Goal: Transaction & Acquisition: Download file/media

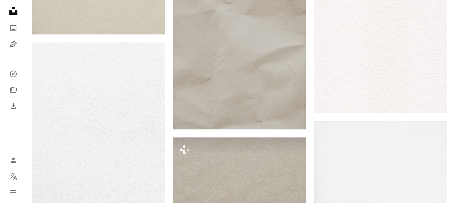
scroll to position [435, 0]
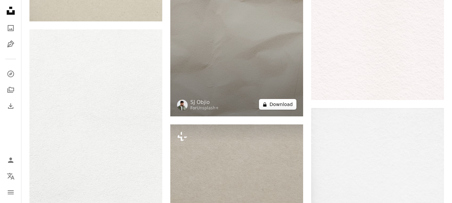
click at [271, 105] on button "A lock Download" at bounding box center [277, 104] width 37 height 11
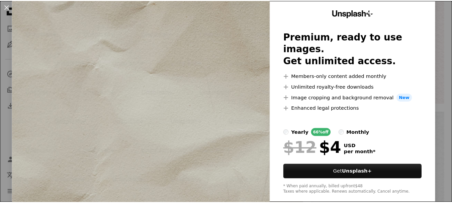
scroll to position [32, 0]
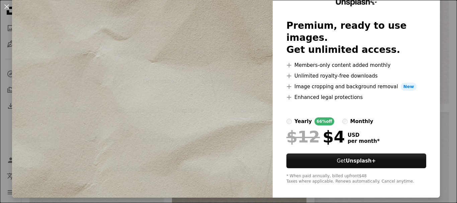
click at [444, 88] on div "An X shape Unsplash+ Premium, ready to use images. Get unlimited access. A plus…" at bounding box center [228, 101] width 457 height 203
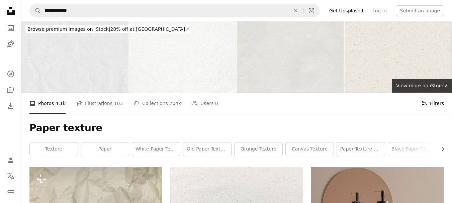
click at [433, 103] on button "Filters Filters" at bounding box center [432, 103] width 23 height 21
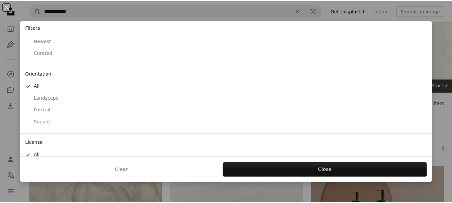
scroll to position [63, 0]
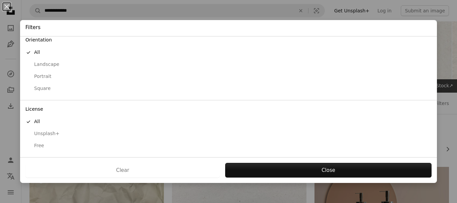
click at [38, 144] on div "Free" at bounding box center [228, 145] width 406 height 7
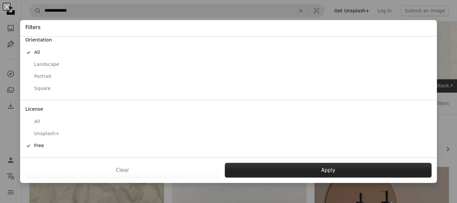
click at [258, 166] on button "Apply" at bounding box center [328, 170] width 207 height 15
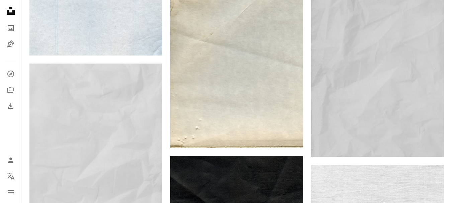
scroll to position [803, 0]
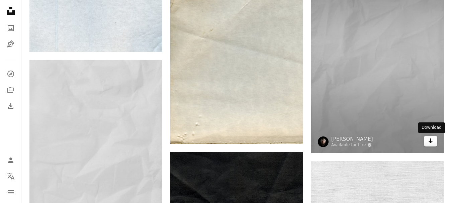
click at [429, 144] on icon "Arrow pointing down" at bounding box center [430, 141] width 5 height 8
